Goal: Task Accomplishment & Management: Use online tool/utility

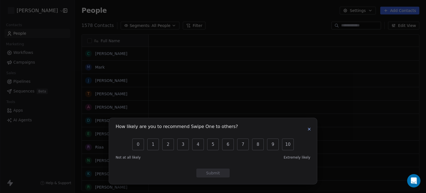
scroll to position [4, 4]
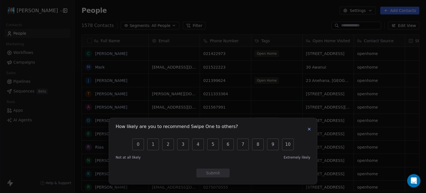
click at [309, 129] on icon "button" at bounding box center [309, 129] width 4 height 4
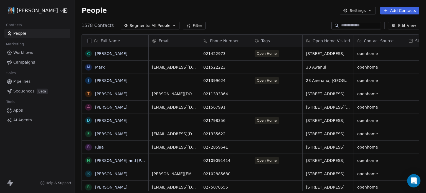
click at [24, 92] on span "Sequences" at bounding box center [23, 91] width 21 height 6
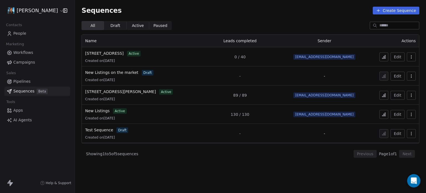
click at [408, 55] on button "button" at bounding box center [411, 56] width 9 height 9
click at [343, 24] on html "Pavithra Pillay Contacts People Marketing Workflows Campaigns Sales Pipelines S…" at bounding box center [213, 96] width 426 height 193
click at [104, 53] on span "[STREET_ADDRESS]" at bounding box center [104, 53] width 39 height 4
